Goal: Find contact information: Find contact information

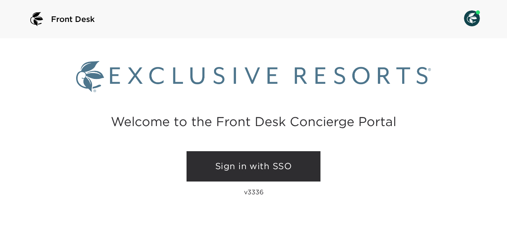
click at [251, 162] on link "Sign in with SSO" at bounding box center [253, 166] width 134 height 30
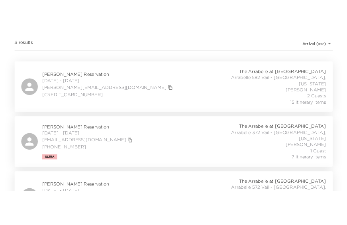
scroll to position [113, 0]
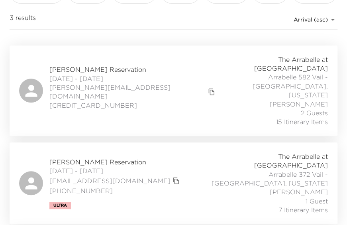
click at [159, 78] on div "Carlos Montemayor Reservation 09/21/2025 - 10/05/2025 carlos@orte.com.mx 115218…" at bounding box center [173, 90] width 309 height 71
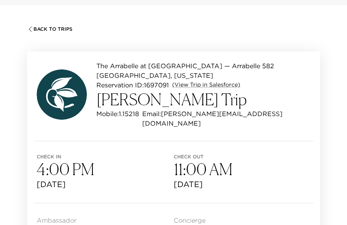
scroll to position [80, 0]
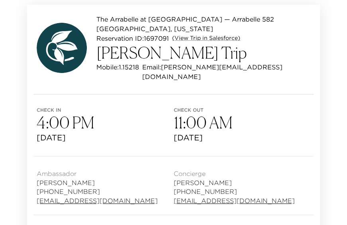
drag, startPoint x: 110, startPoint y: 198, endPoint x: 79, endPoint y: 191, distance: 31.4
click at [79, 196] on link "[EMAIL_ADDRESS][DOMAIN_NAME]" at bounding box center [97, 200] width 121 height 9
